Goal: Task Accomplishment & Management: Manage account settings

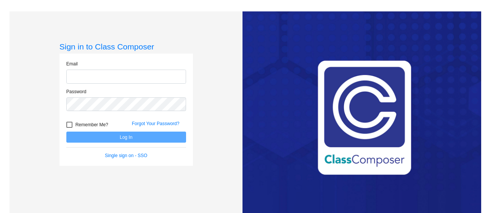
type input "[EMAIL_ADDRESS][DOMAIN_NAME]"
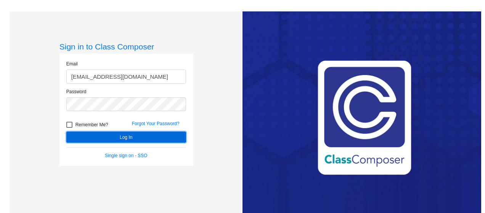
click at [124, 137] on button "Log In" at bounding box center [126, 137] width 120 height 11
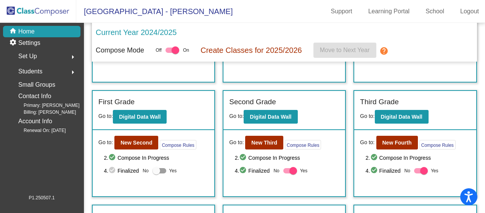
scroll to position [38, 0]
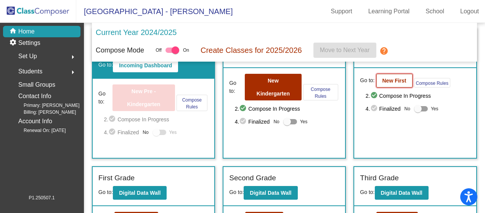
click at [382, 81] on b "New First" at bounding box center [394, 81] width 24 height 6
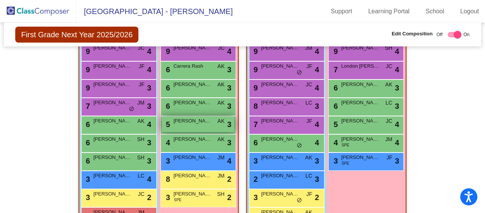
scroll to position [191, 0]
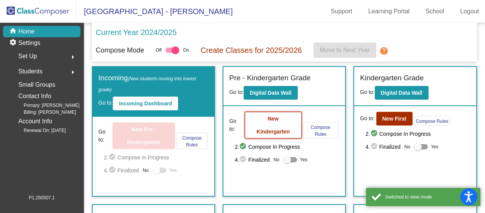
click at [268, 121] on b "New Kindergarten" at bounding box center [273, 125] width 33 height 19
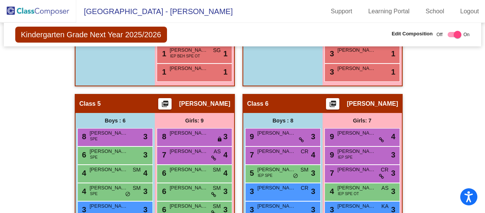
scroll to position [998, 0]
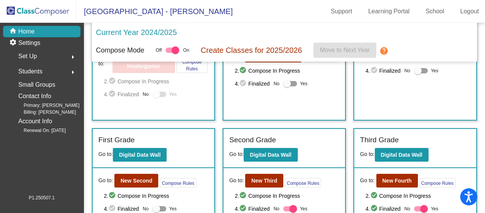
scroll to position [114, 0]
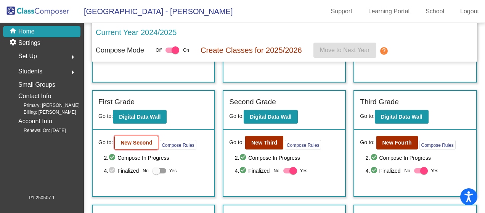
click at [135, 141] on b "New Second" at bounding box center [136, 143] width 32 height 6
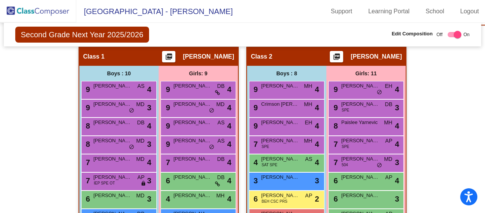
scroll to position [152, 0]
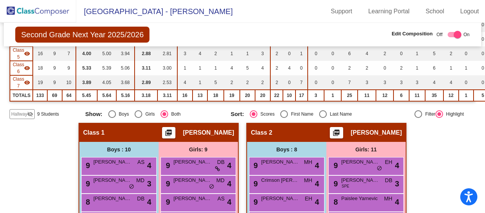
click at [28, 113] on mat-icon "visibility_off" at bounding box center [30, 114] width 6 height 6
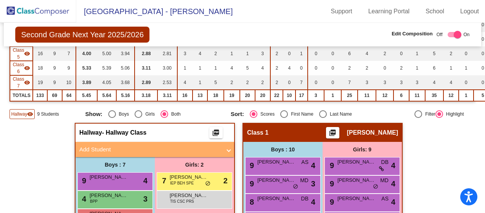
click at [18, 66] on span "Class 6" at bounding box center [18, 68] width 11 height 14
click at [24, 55] on mat-icon "visibility" at bounding box center [27, 54] width 6 height 6
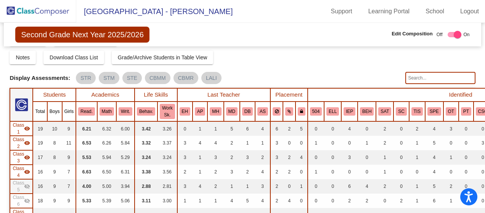
scroll to position [8, 0]
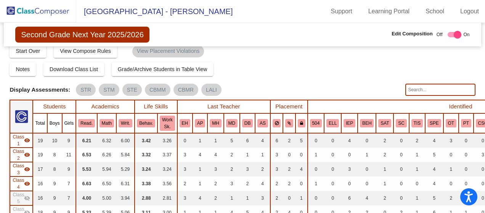
click at [22, 180] on span "Class 4" at bounding box center [18, 184] width 11 height 14
click at [27, 165] on div "Class 3 visibility" at bounding box center [22, 170] width 18 height 14
click at [26, 154] on mat-icon "visibility" at bounding box center [27, 155] width 6 height 6
click at [28, 145] on div "Class 1 visibility" at bounding box center [22, 141] width 18 height 14
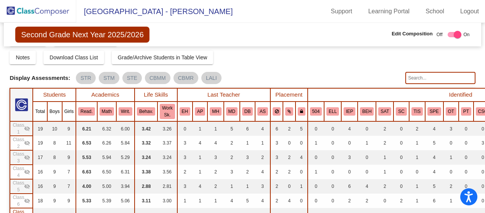
scroll to position [18, 0]
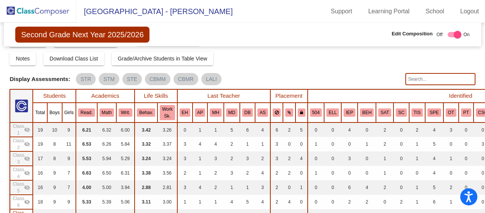
click at [28, 199] on mat-icon "visibility_off" at bounding box center [27, 202] width 6 height 6
click at [24, 200] on mat-icon "visibility" at bounding box center [27, 202] width 6 height 6
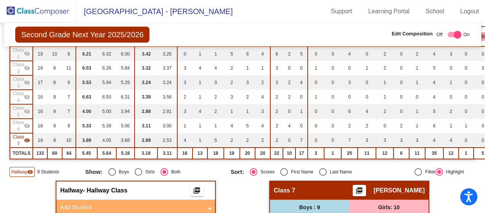
click at [28, 138] on mat-icon "visibility" at bounding box center [27, 141] width 6 height 6
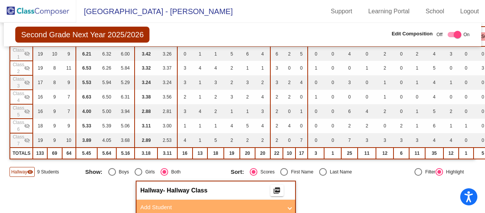
click at [28, 125] on mat-icon "visibility_off" at bounding box center [27, 126] width 6 height 6
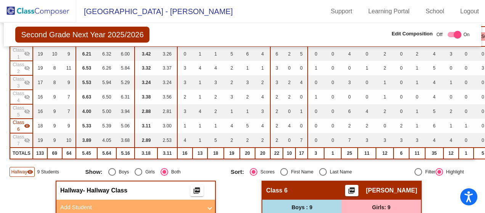
click at [28, 125] on mat-icon "visibility" at bounding box center [27, 126] width 6 height 6
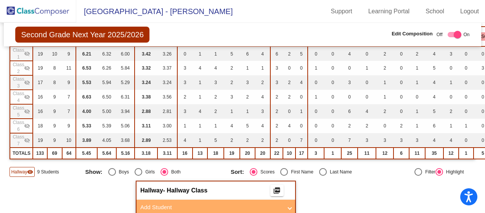
click at [29, 111] on mat-icon "visibility_off" at bounding box center [27, 112] width 6 height 6
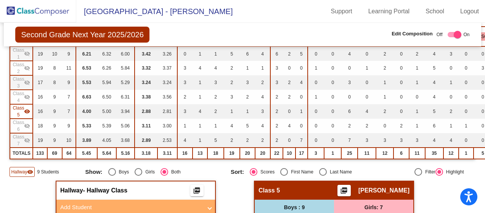
click at [29, 111] on mat-icon "visibility" at bounding box center [27, 112] width 6 height 6
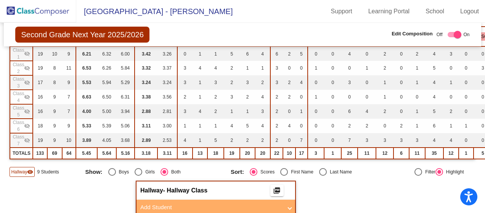
click at [28, 96] on mat-icon "visibility_off" at bounding box center [27, 97] width 6 height 6
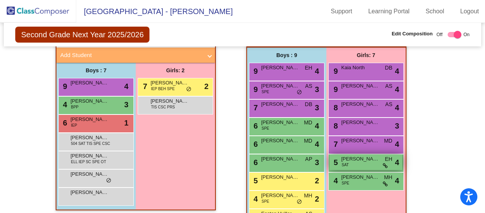
scroll to position [276, 0]
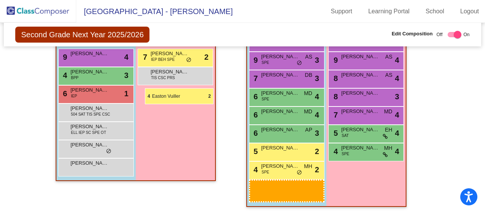
drag, startPoint x: 280, startPoint y: 189, endPoint x: 145, endPoint y: 88, distance: 169.0
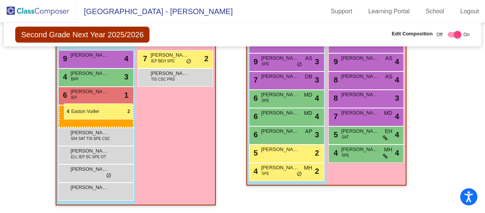
drag, startPoint x: 292, startPoint y: 184, endPoint x: 64, endPoint y: 104, distance: 242.1
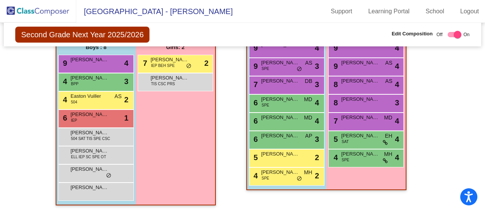
scroll to position [273, 0]
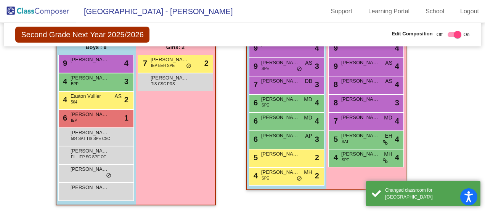
click at [442, 112] on div "Hallway - Hallway Class picture_as_pdf Add Student First Name Last Name Student…" at bounding box center [242, 109] width 465 height 208
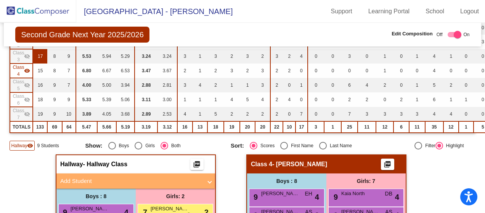
scroll to position [0, 0]
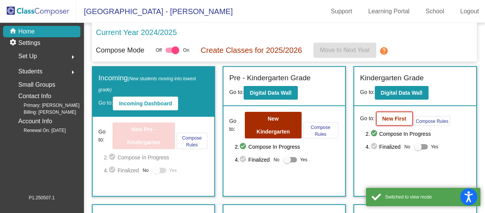
click at [402, 113] on button "New First" at bounding box center [394, 119] width 36 height 14
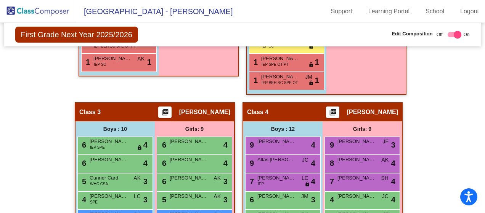
scroll to position [114, 0]
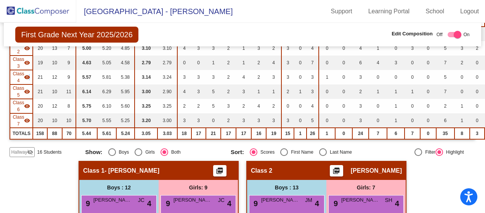
drag, startPoint x: 28, startPoint y: 78, endPoint x: 28, endPoint y: 82, distance: 4.2
click at [29, 78] on mat-icon "visibility" at bounding box center [27, 77] width 6 height 6
click at [26, 91] on mat-icon "visibility" at bounding box center [27, 92] width 6 height 6
click at [29, 104] on mat-icon "visibility" at bounding box center [27, 106] width 6 height 6
click at [24, 122] on mat-icon "visibility" at bounding box center [27, 121] width 6 height 6
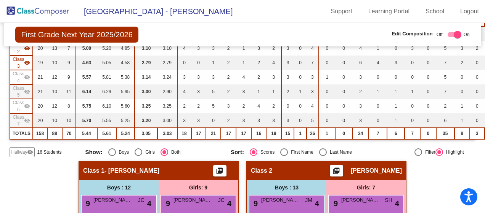
scroll to position [76, 0]
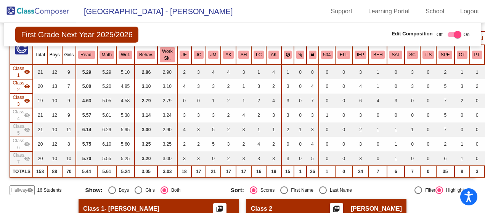
click at [27, 70] on mat-icon "visibility" at bounding box center [27, 72] width 6 height 6
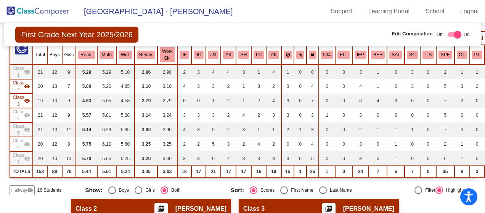
drag, startPoint x: 28, startPoint y: 84, endPoint x: 27, endPoint y: 89, distance: 5.0
click at [28, 84] on mat-icon "visibility" at bounding box center [27, 86] width 6 height 6
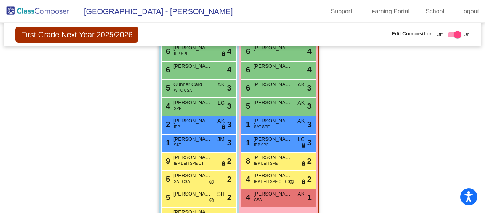
scroll to position [295, 0]
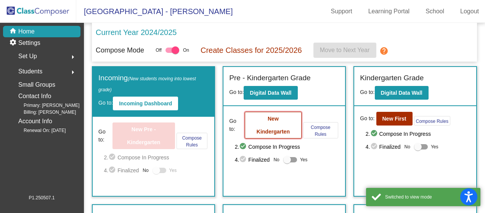
click at [268, 116] on b "New Kindergarten" at bounding box center [273, 125] width 33 height 19
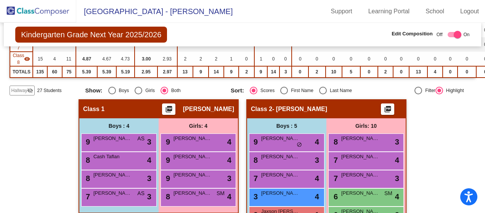
scroll to position [229, 0]
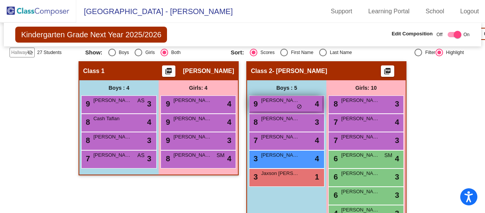
click at [298, 100] on div "9 [PERSON_NAME] lock do_not_disturb_alt 4" at bounding box center [285, 104] width 73 height 16
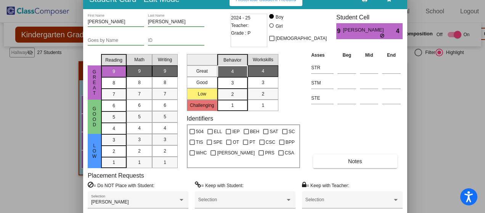
drag, startPoint x: 315, startPoint y: 9, endPoint x: 315, endPoint y: 3, distance: 6.1
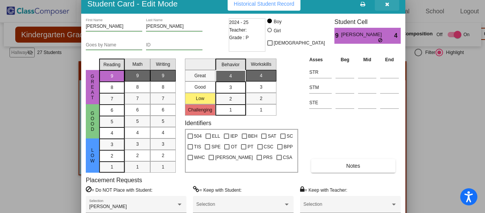
click at [387, 2] on icon "button" at bounding box center [387, 4] width 4 height 5
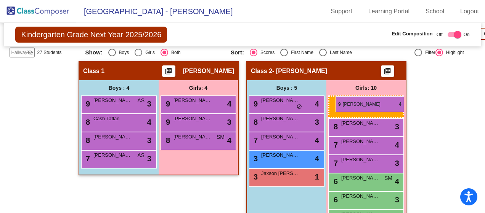
drag, startPoint x: 186, startPoint y: 104, endPoint x: 335, endPoint y: 96, distance: 149.3
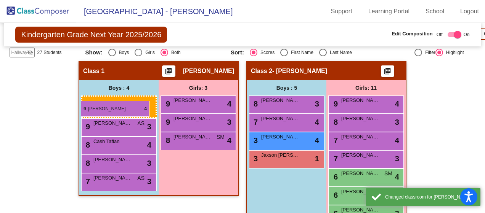
drag, startPoint x: 277, startPoint y: 102, endPoint x: 81, endPoint y: 101, distance: 196.0
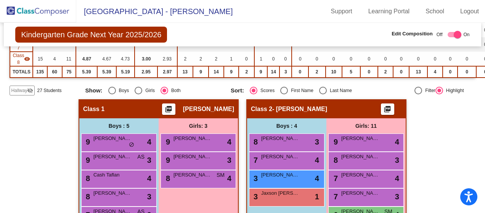
scroll to position [152, 0]
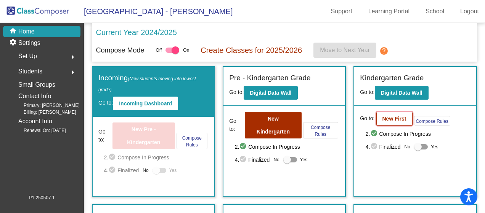
click at [392, 114] on button "New First" at bounding box center [394, 119] width 36 height 14
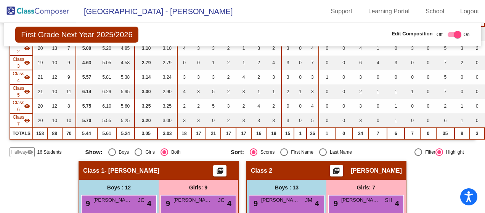
scroll to position [152, 0]
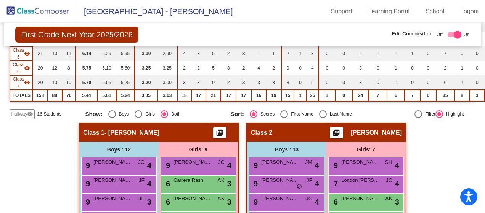
click at [24, 114] on span "Hallway" at bounding box center [19, 114] width 16 height 7
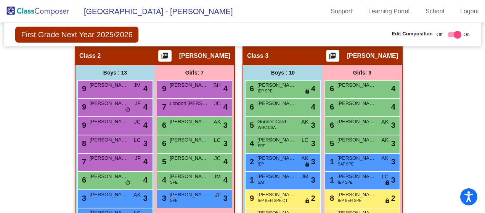
scroll to position [457, 0]
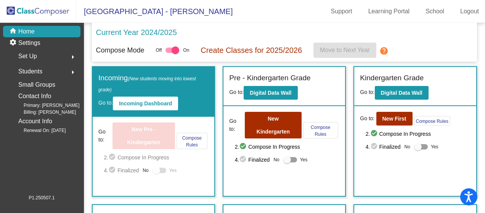
click at [37, 72] on span "Students" at bounding box center [30, 71] width 24 height 11
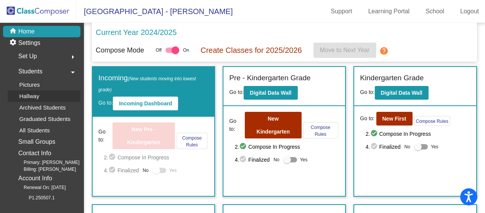
click at [30, 94] on p "Hallway" at bounding box center [29, 96] width 20 height 9
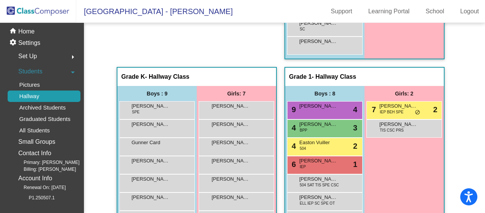
scroll to position [381, 0]
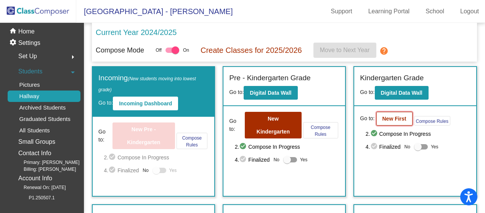
click at [386, 116] on b "New First" at bounding box center [394, 119] width 24 height 6
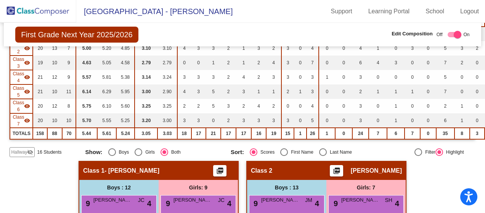
scroll to position [191, 0]
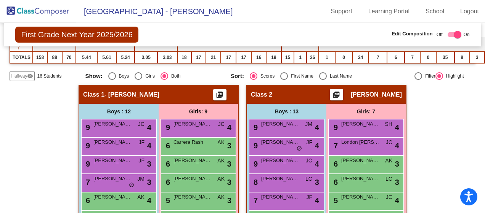
click at [27, 74] on mat-icon "visibility_off" at bounding box center [30, 76] width 6 height 6
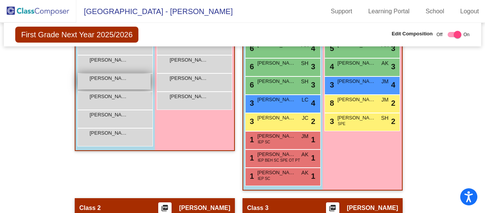
scroll to position [0, 0]
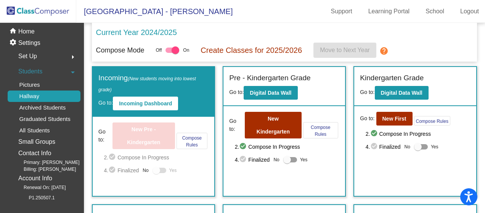
click at [34, 95] on p "Hallway" at bounding box center [29, 96] width 20 height 9
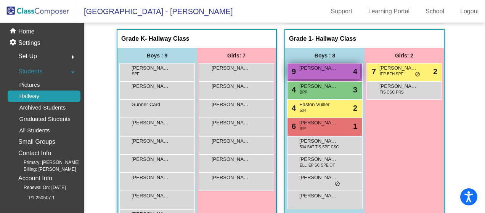
scroll to position [419, 0]
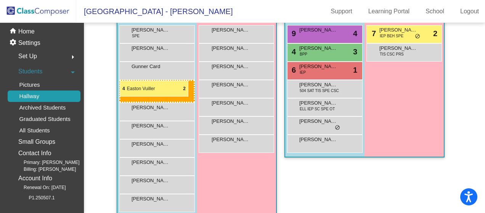
drag, startPoint x: 327, startPoint y: 67, endPoint x: 120, endPoint y: 81, distance: 207.9
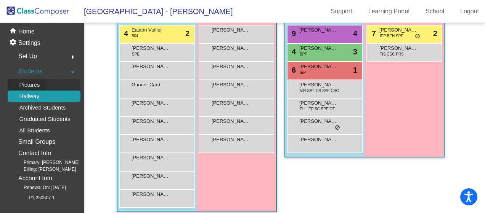
click at [36, 85] on p "Pictures" at bounding box center [29, 84] width 21 height 9
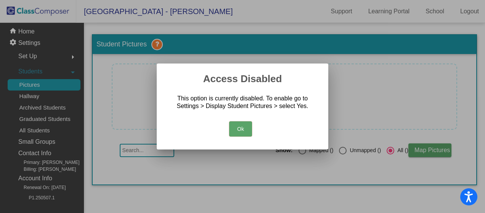
click at [73, 65] on div at bounding box center [242, 106] width 485 height 213
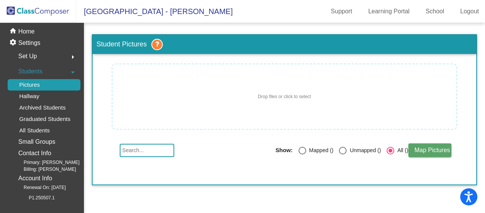
click at [43, 71] on div "Students arrow_drop_down" at bounding box center [44, 71] width 73 height 15
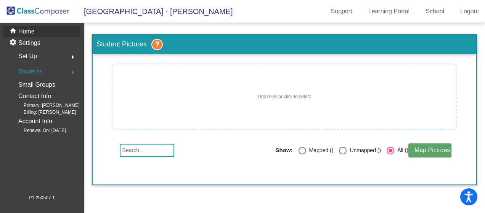
click at [27, 34] on p "Home" at bounding box center [26, 31] width 16 height 9
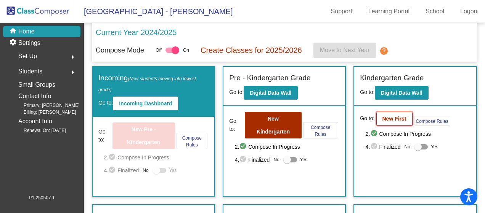
click at [385, 116] on b "New First" at bounding box center [394, 119] width 24 height 6
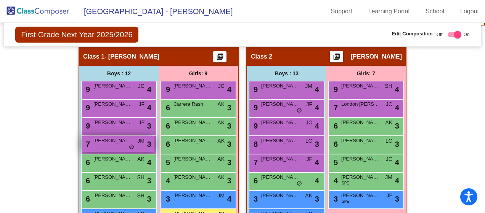
scroll to position [76, 0]
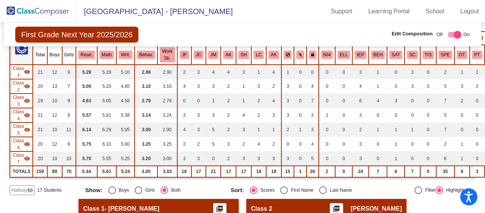
click at [27, 101] on mat-icon "visibility" at bounding box center [27, 101] width 6 height 6
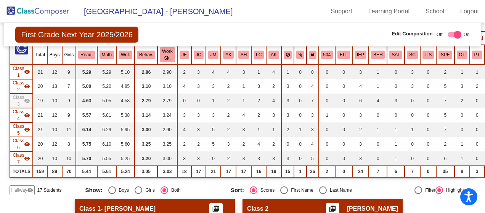
click at [30, 86] on mat-icon "visibility" at bounding box center [27, 86] width 6 height 6
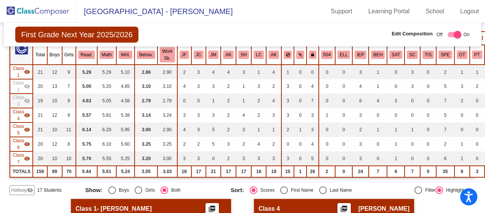
click at [26, 69] on mat-icon "visibility" at bounding box center [27, 72] width 6 height 6
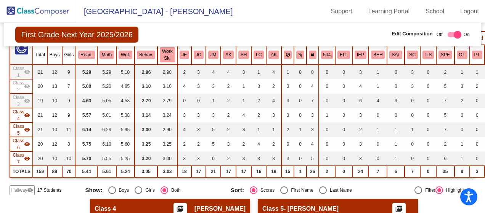
click at [23, 115] on span "Class 4" at bounding box center [18, 116] width 11 height 14
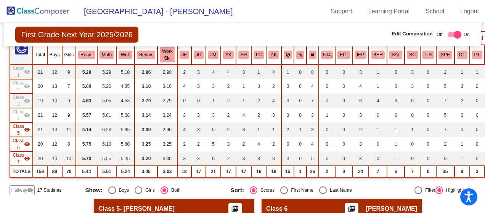
click at [27, 127] on mat-icon "visibility" at bounding box center [27, 130] width 6 height 6
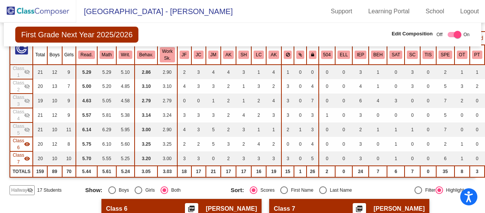
click at [24, 145] on mat-icon "visibility" at bounding box center [27, 144] width 6 height 6
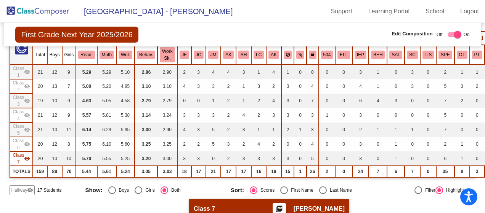
click at [25, 160] on mat-icon "visibility" at bounding box center [27, 159] width 6 height 6
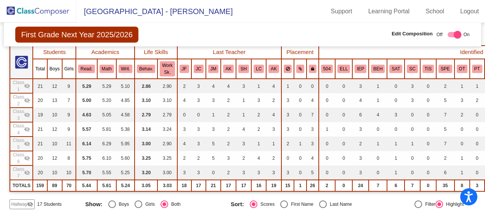
scroll to position [65, 0]
click at [31, 80] on td "Class 1 visibility_off" at bounding box center [21, 86] width 23 height 14
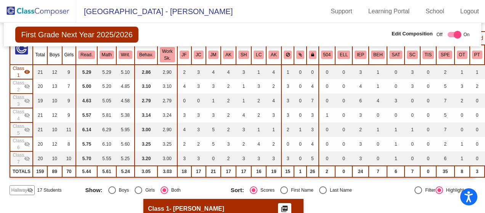
click at [26, 73] on mat-icon "visibility" at bounding box center [27, 72] width 6 height 6
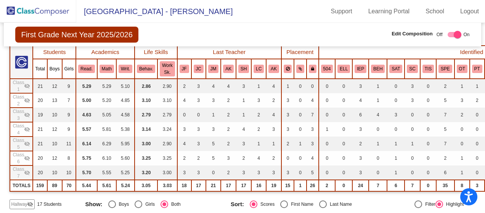
click at [26, 98] on mat-icon "visibility_off" at bounding box center [27, 101] width 6 height 6
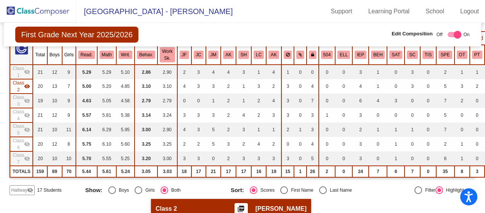
click at [26, 96] on div "Class 3 visibility_off" at bounding box center [22, 101] width 18 height 14
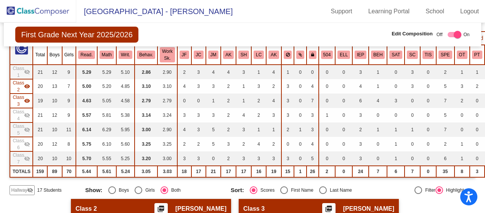
click at [28, 83] on mat-icon "visibility" at bounding box center [27, 86] width 6 height 6
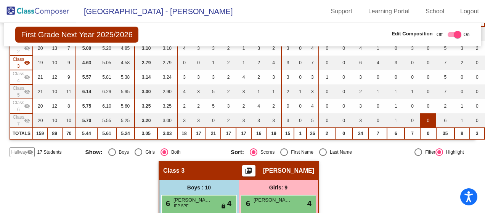
scroll to position [191, 0]
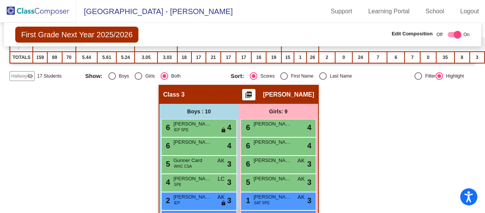
click at [33, 74] on mat-icon "visibility_off" at bounding box center [30, 76] width 6 height 6
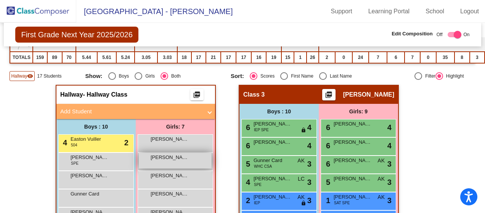
scroll to position [229, 0]
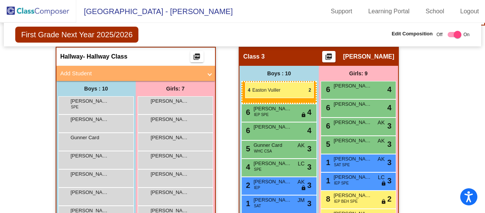
drag, startPoint x: 88, startPoint y: 103, endPoint x: 245, endPoint y: 82, distance: 158.0
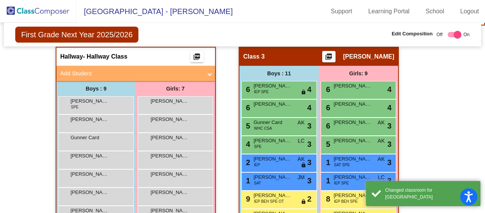
click at [456, 66] on div "Hallway - Hallway Class picture_as_pdf Add Student First Name Last Name Student…" at bounding box center [242, 171] width 465 height 248
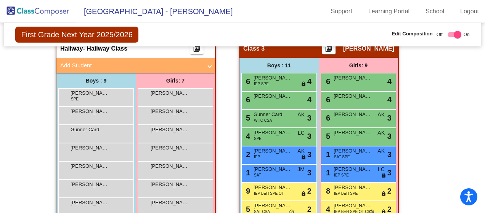
scroll to position [199, 0]
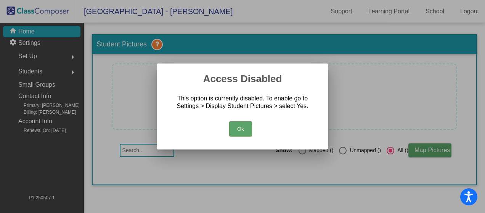
click at [244, 130] on button "Ok" at bounding box center [240, 129] width 23 height 15
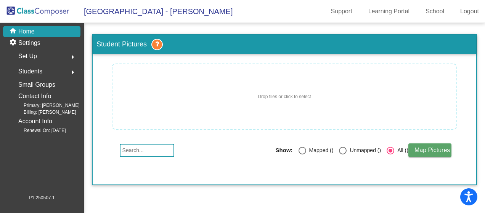
click at [30, 28] on p "Home" at bounding box center [26, 31] width 16 height 9
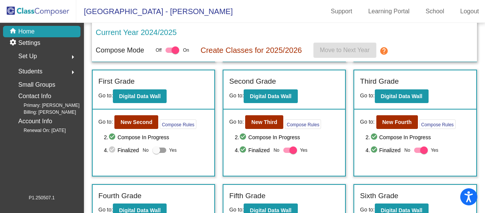
scroll to position [97, 0]
